Goal: Information Seeking & Learning: Learn about a topic

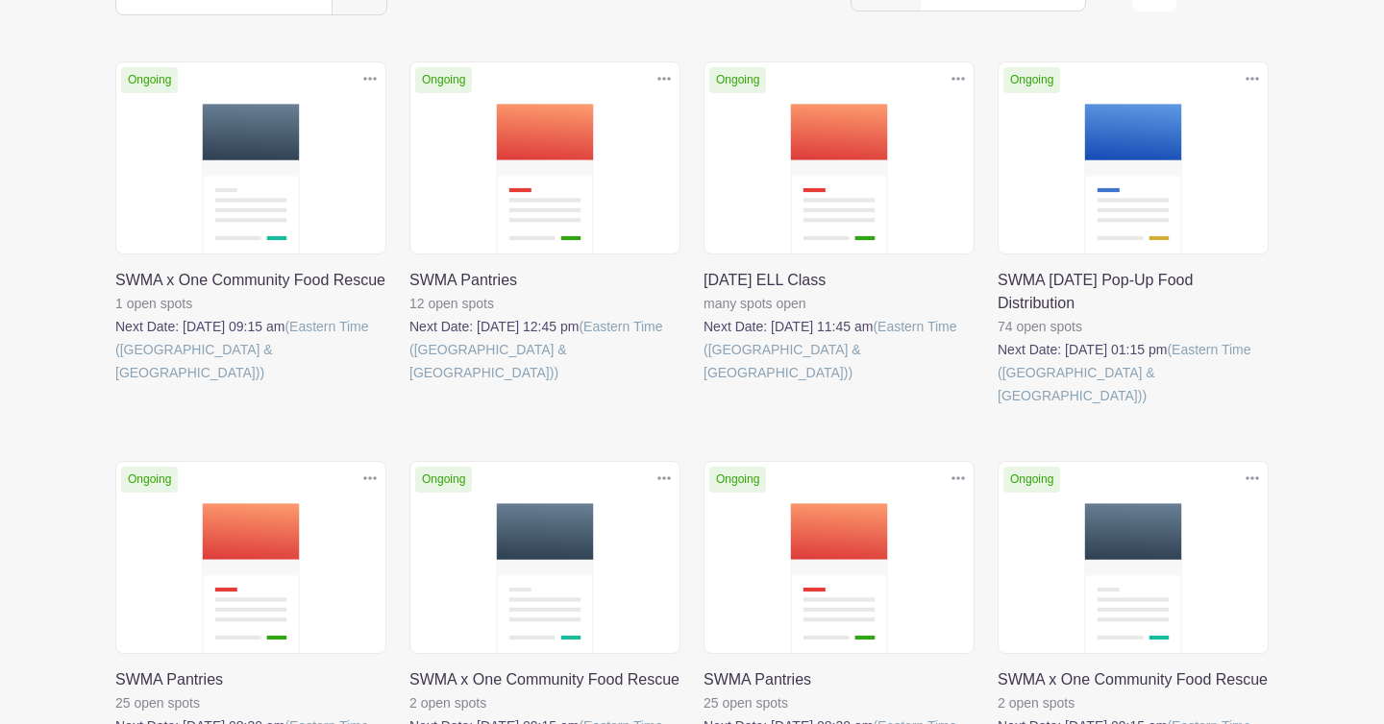
scroll to position [431, 0]
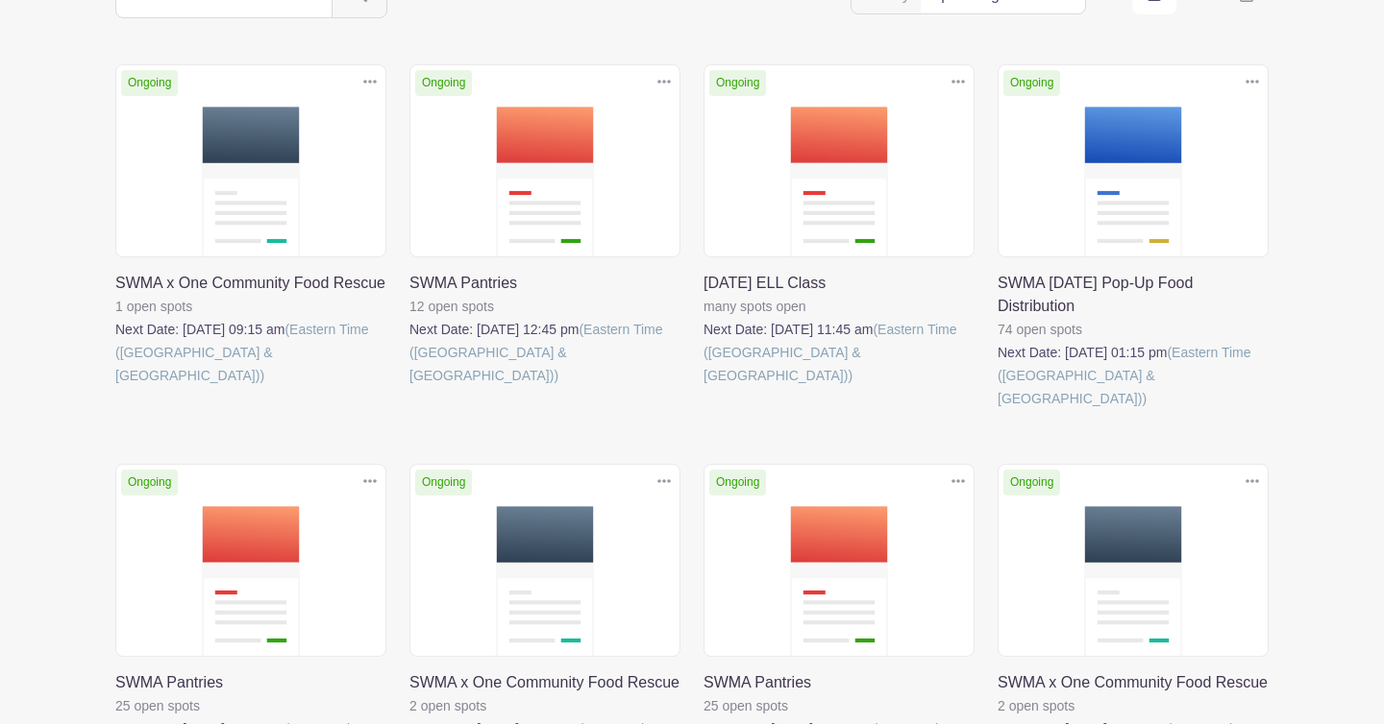
click at [703, 387] on link at bounding box center [703, 387] width 0 height 0
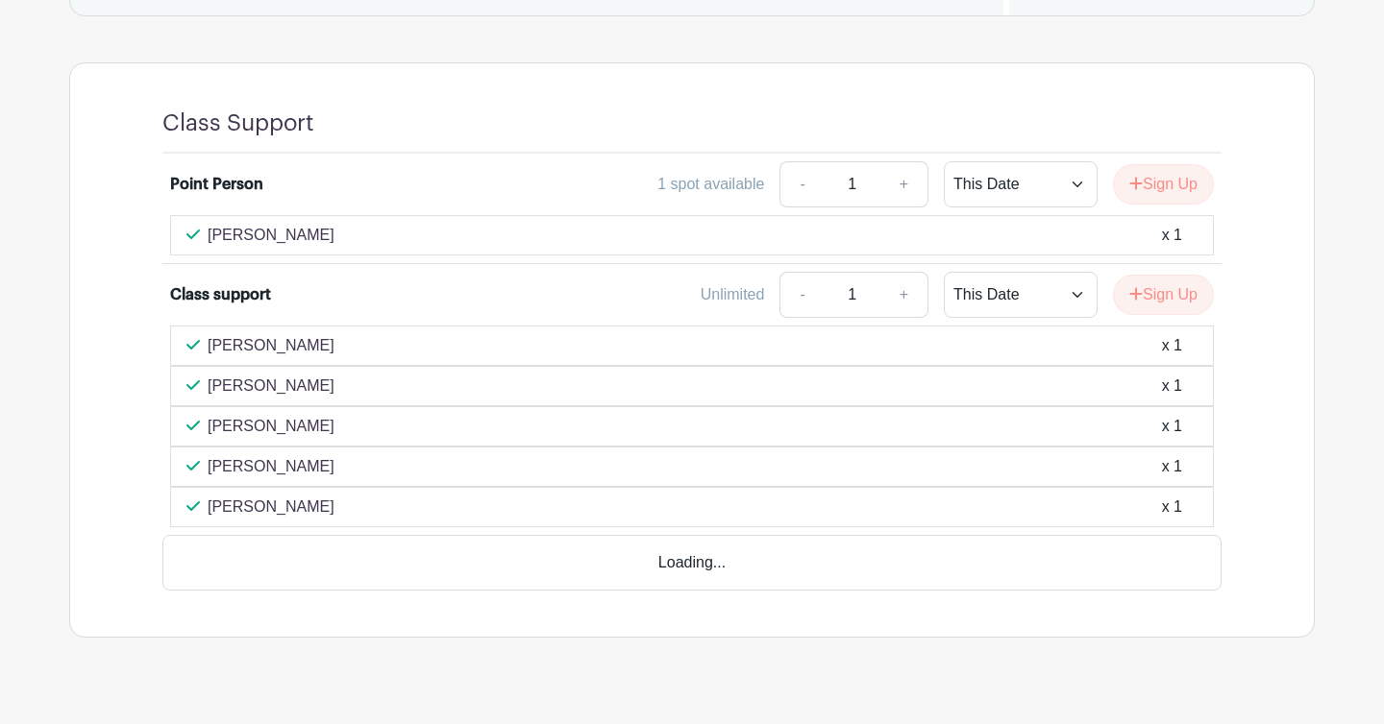
scroll to position [1188, 0]
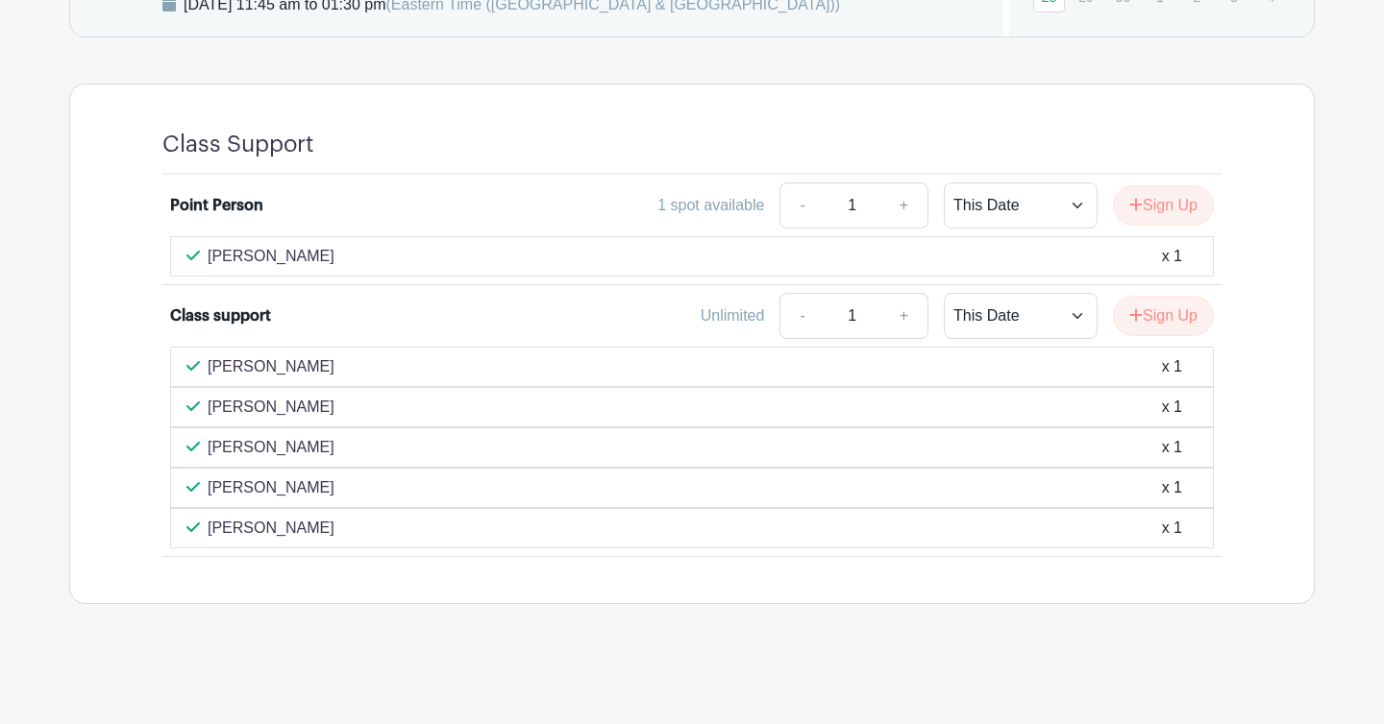
click at [244, 407] on p "[PERSON_NAME]" at bounding box center [271, 407] width 127 height 23
click at [208, 365] on p "[PERSON_NAME]" at bounding box center [271, 367] width 127 height 23
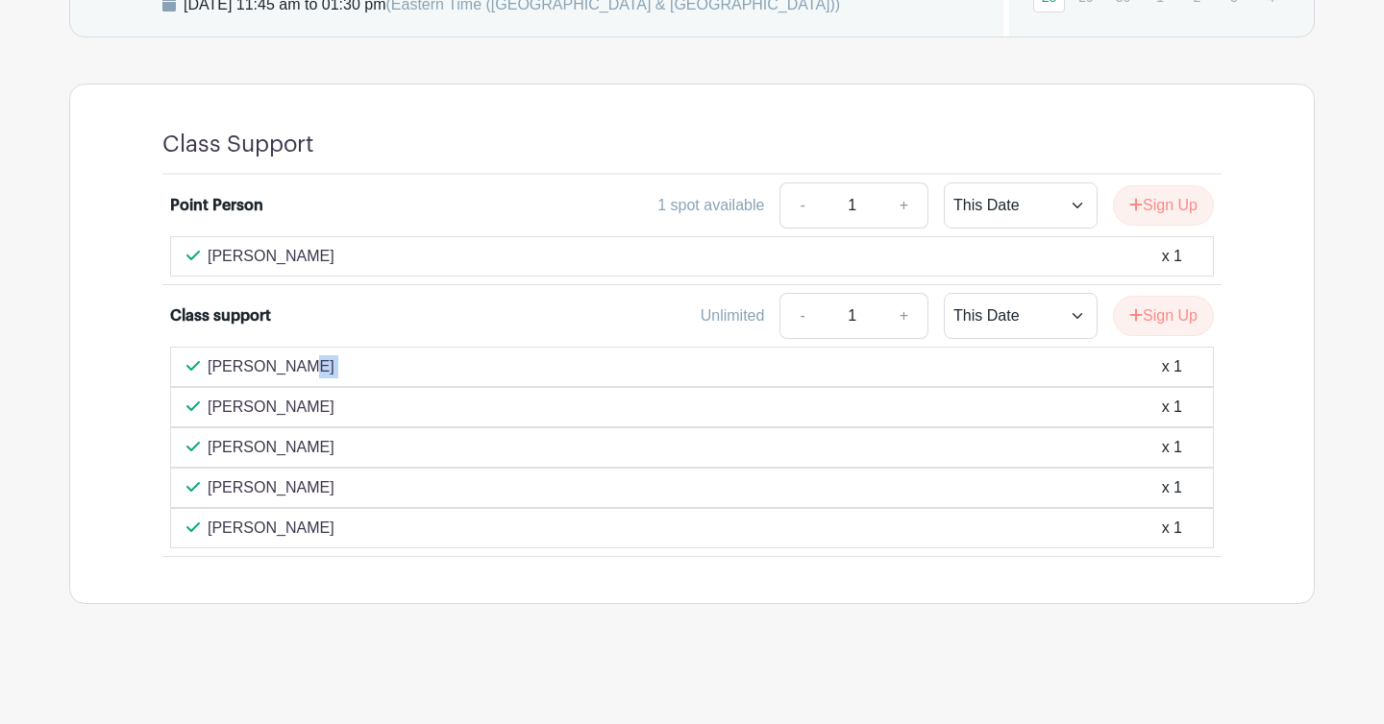
click at [208, 365] on p "[PERSON_NAME]" at bounding box center [271, 367] width 127 height 23
copy div "[PERSON_NAME]"
click at [1242, 219] on div "Point Person 1 spot available - 1 + This Date Select Dates Select Dates Sign Up…" at bounding box center [691, 366] width 1151 height 382
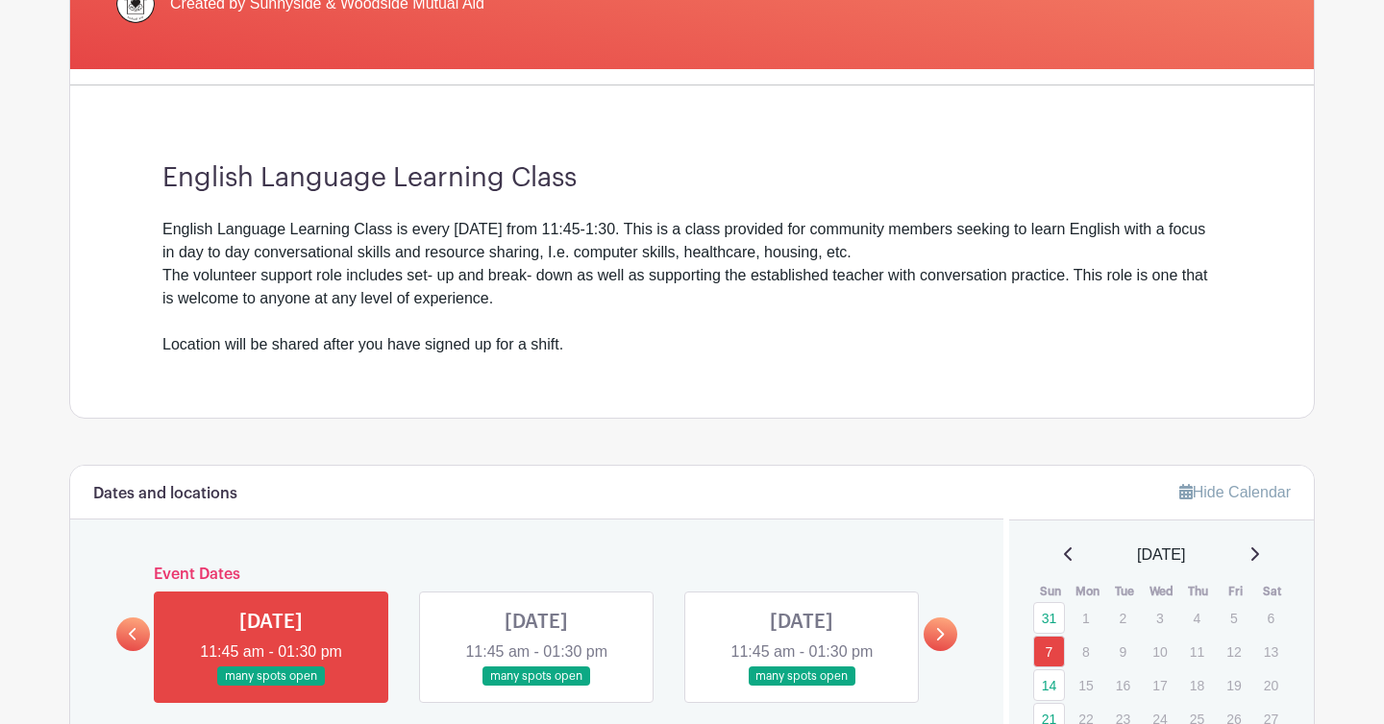
scroll to position [394, 0]
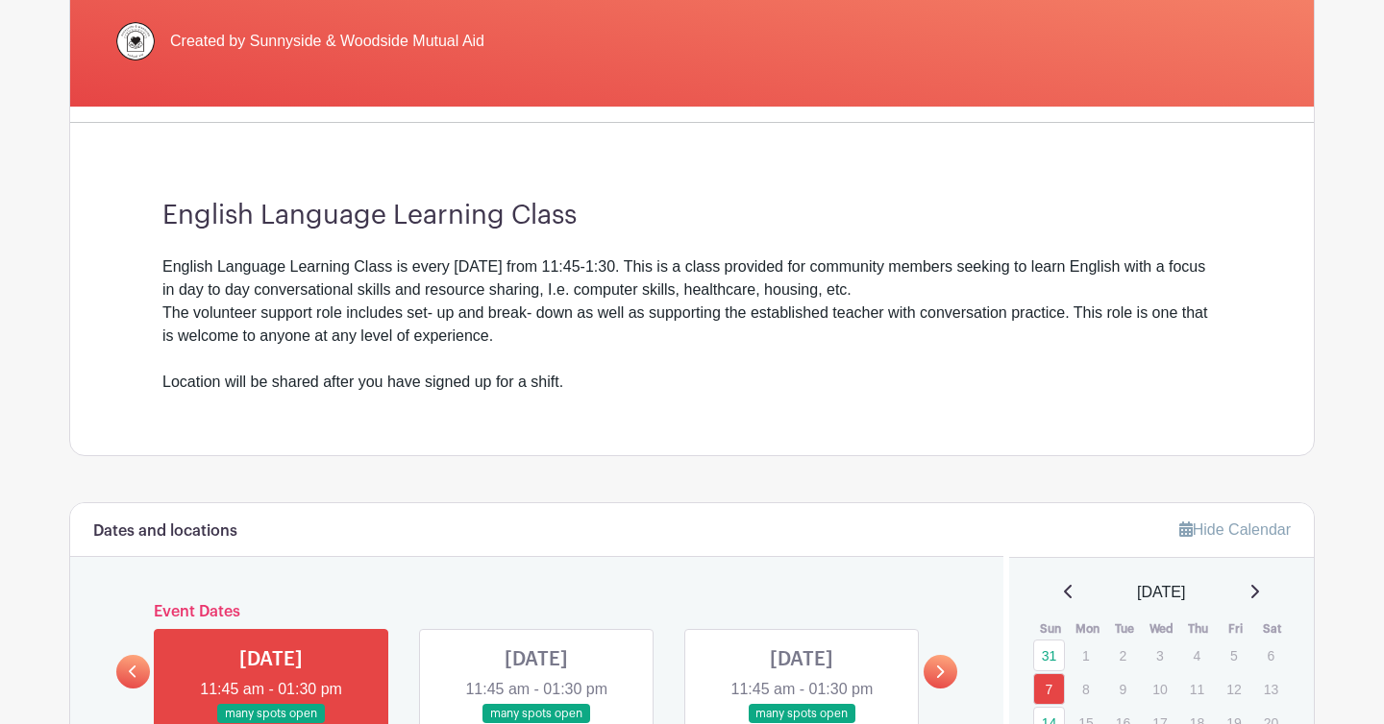
click at [1242, 219] on div "English Language Learning Class English Language Learning Class is every [DATE]…" at bounding box center [691, 296] width 1151 height 317
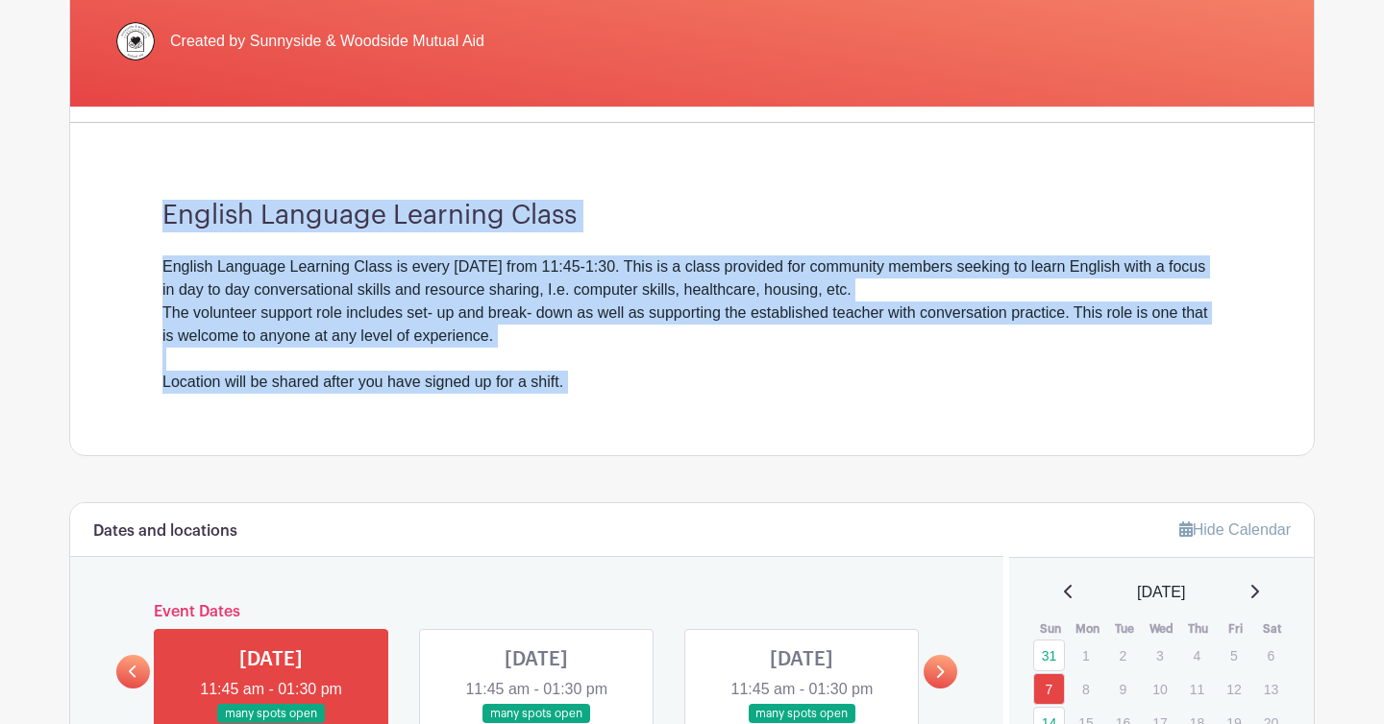
drag, startPoint x: 1242, startPoint y: 219, endPoint x: 1161, endPoint y: 386, distance: 186.1
click at [1162, 386] on div "English Language Learning Class English Language Learning Class is every [DATE]…" at bounding box center [691, 296] width 1151 height 317
click at [1161, 386] on div "English Language Learning Class is every [DATE] from 11:45-1:30. This is a clas…" at bounding box center [691, 325] width 1059 height 138
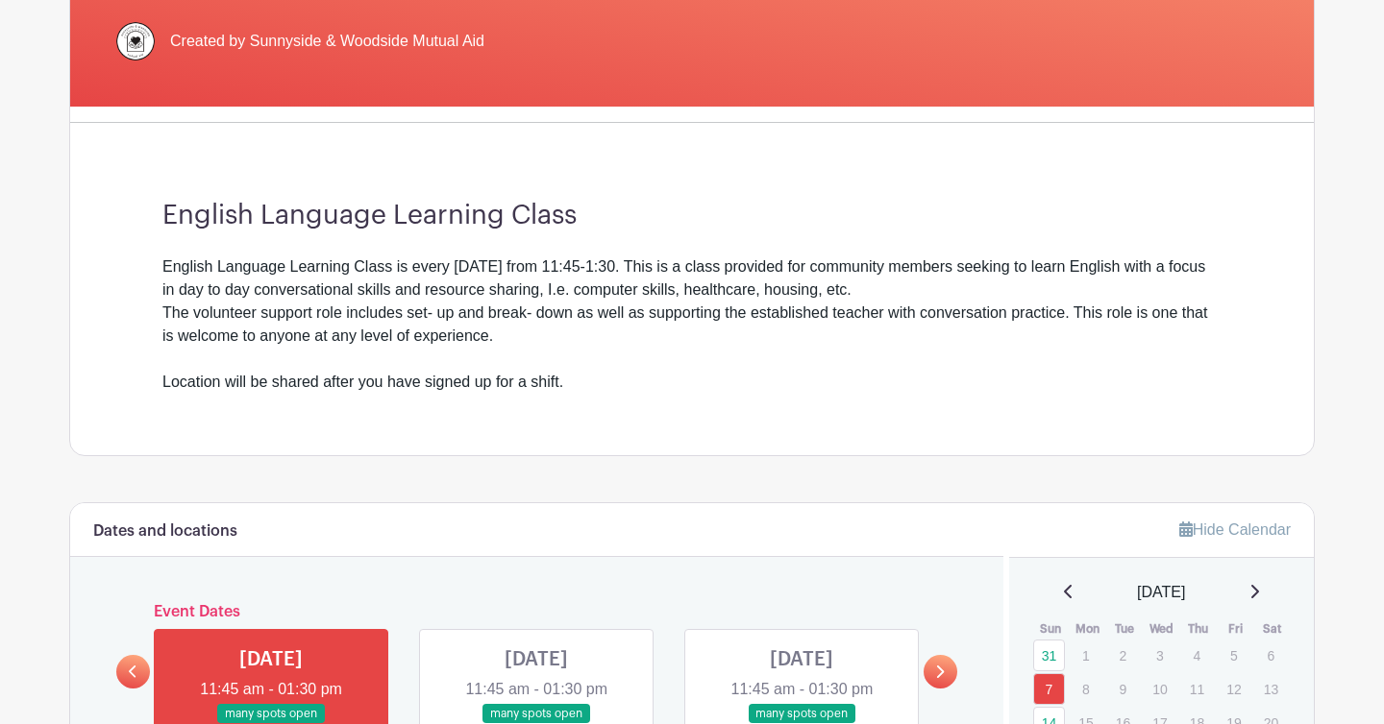
click at [1161, 386] on div "English Language Learning Class is every [DATE] from 11:45-1:30. This is a clas…" at bounding box center [691, 325] width 1059 height 138
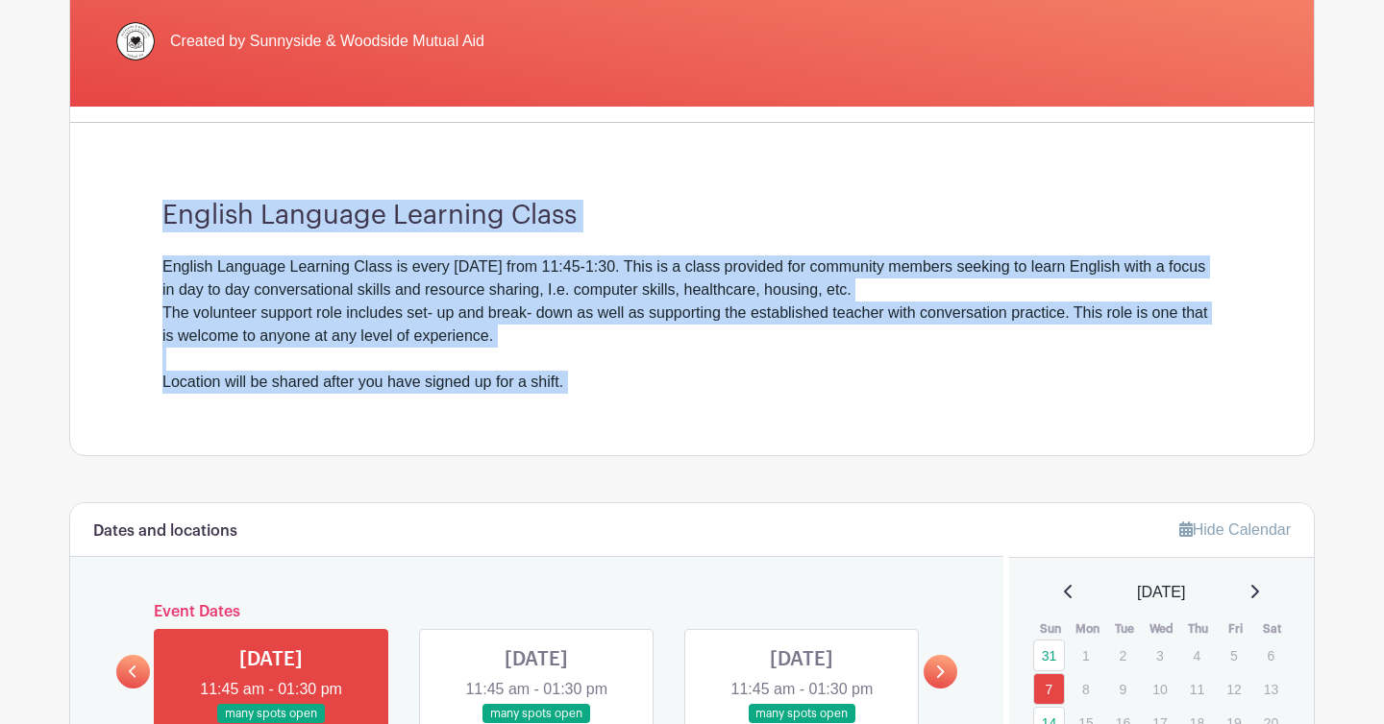
drag, startPoint x: 1161, startPoint y: 386, endPoint x: 1109, endPoint y: 206, distance: 187.9
click at [1109, 206] on div "English Language Learning Class English Language Learning Class is every [DATE]…" at bounding box center [691, 296] width 1151 height 317
click at [1109, 206] on h3 "English Language Learning Class" at bounding box center [691, 216] width 1059 height 33
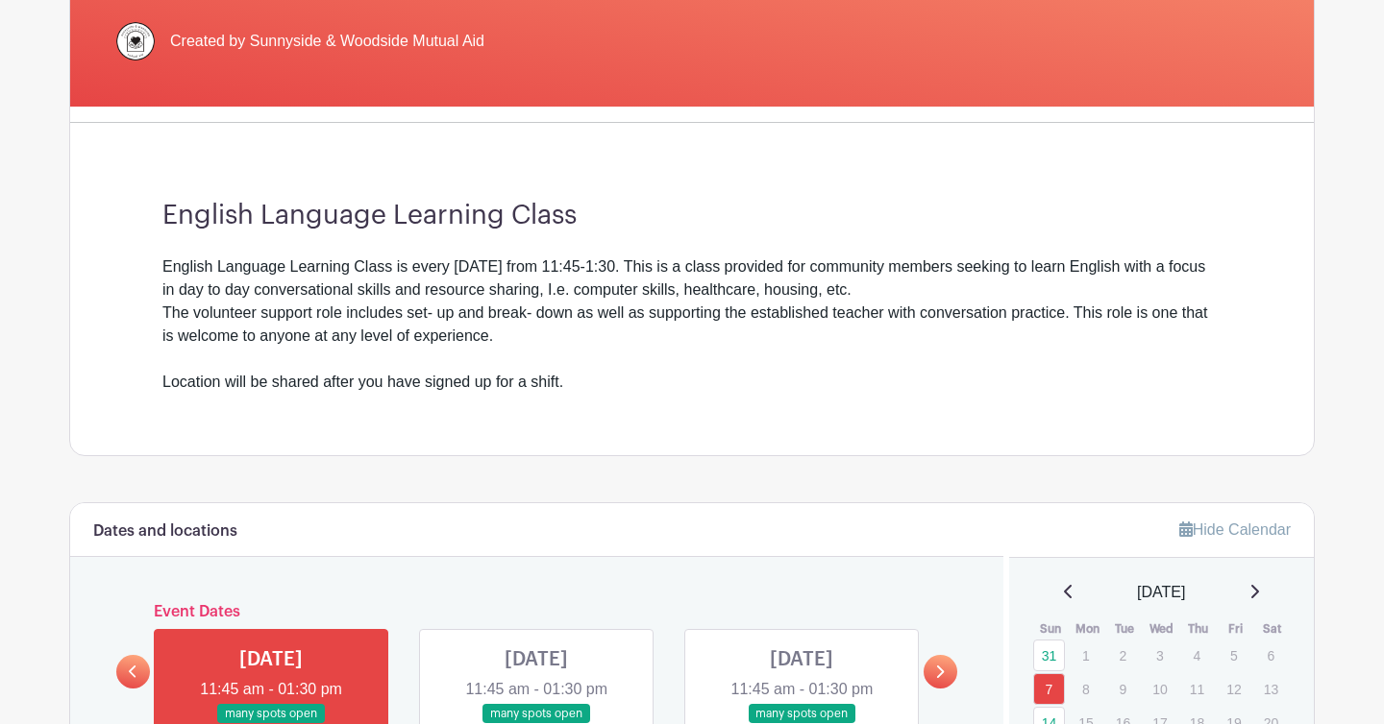
click at [1109, 206] on h3 "English Language Learning Class" at bounding box center [691, 216] width 1059 height 33
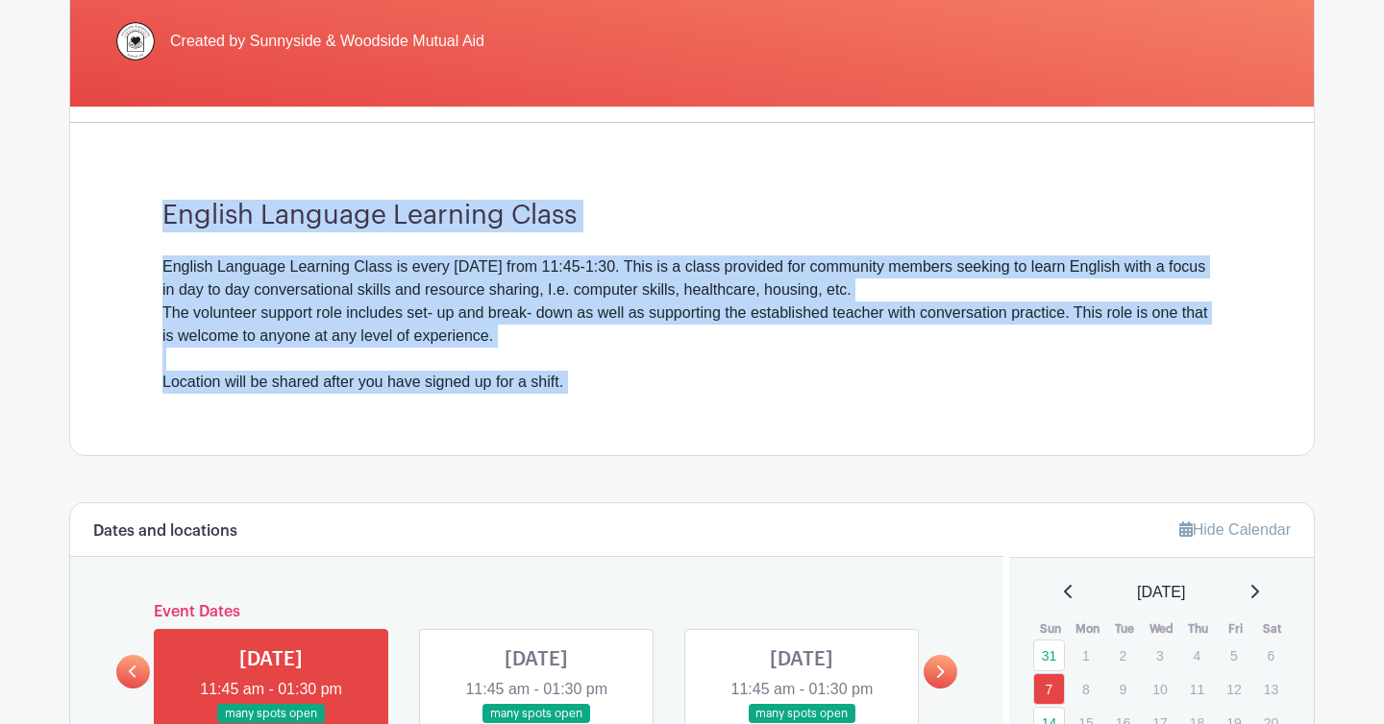
drag, startPoint x: 1109, startPoint y: 206, endPoint x: 1098, endPoint y: 377, distance: 171.4
click at [1100, 380] on div "English Language Learning Class English Language Learning Class is every [DATE]…" at bounding box center [691, 296] width 1151 height 317
click at [1002, 224] on h3 "English Language Learning Class" at bounding box center [691, 216] width 1059 height 33
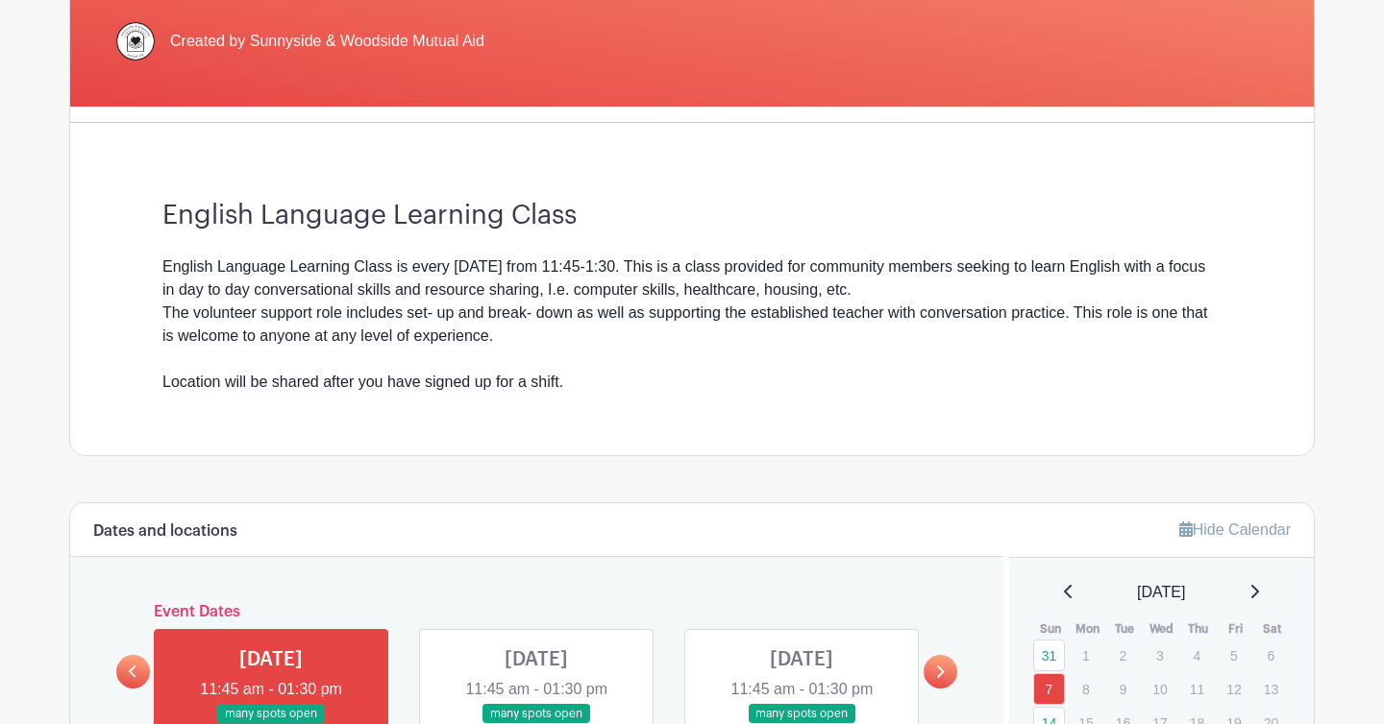
click at [1002, 224] on h3 "English Language Learning Class" at bounding box center [691, 216] width 1059 height 33
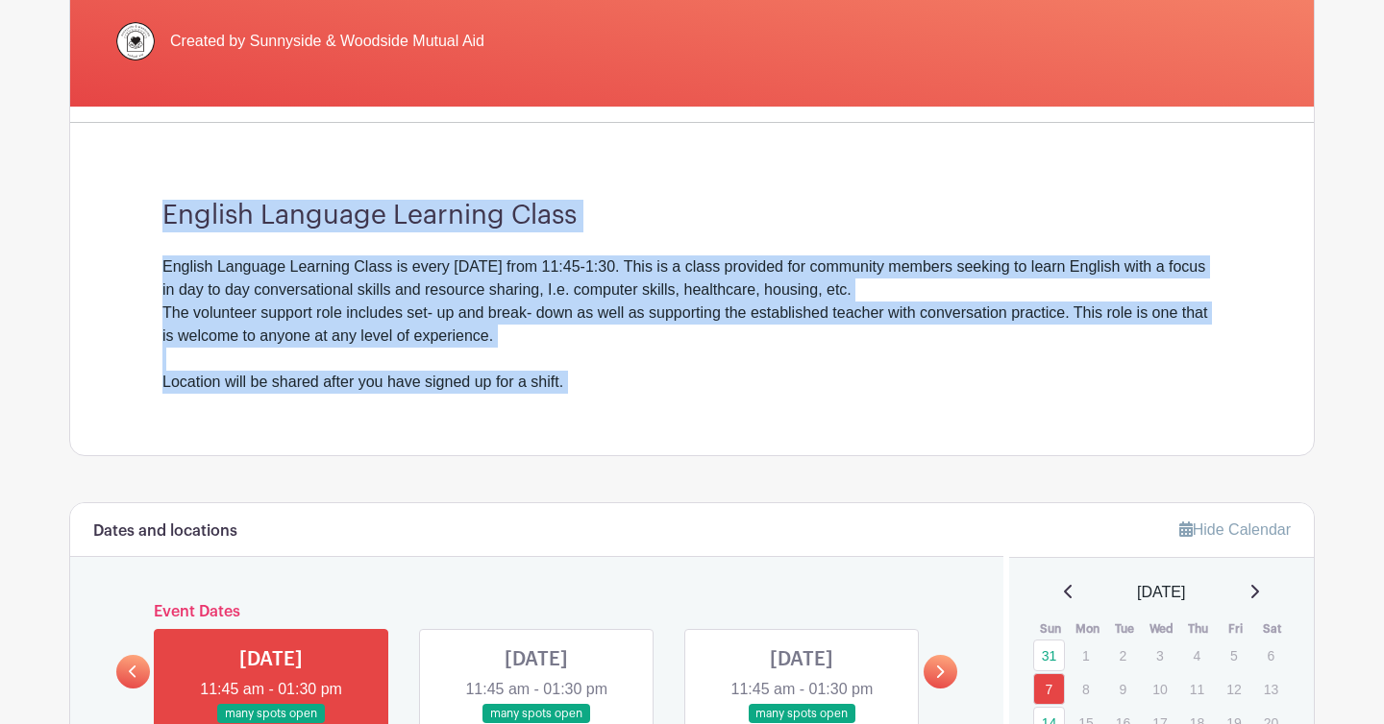
drag, startPoint x: 1002, startPoint y: 224, endPoint x: 992, endPoint y: 394, distance: 170.4
click at [993, 397] on div "English Language Learning Class English Language Learning Class is every [DATE]…" at bounding box center [691, 296] width 1151 height 317
